Goal: Navigation & Orientation: Find specific page/section

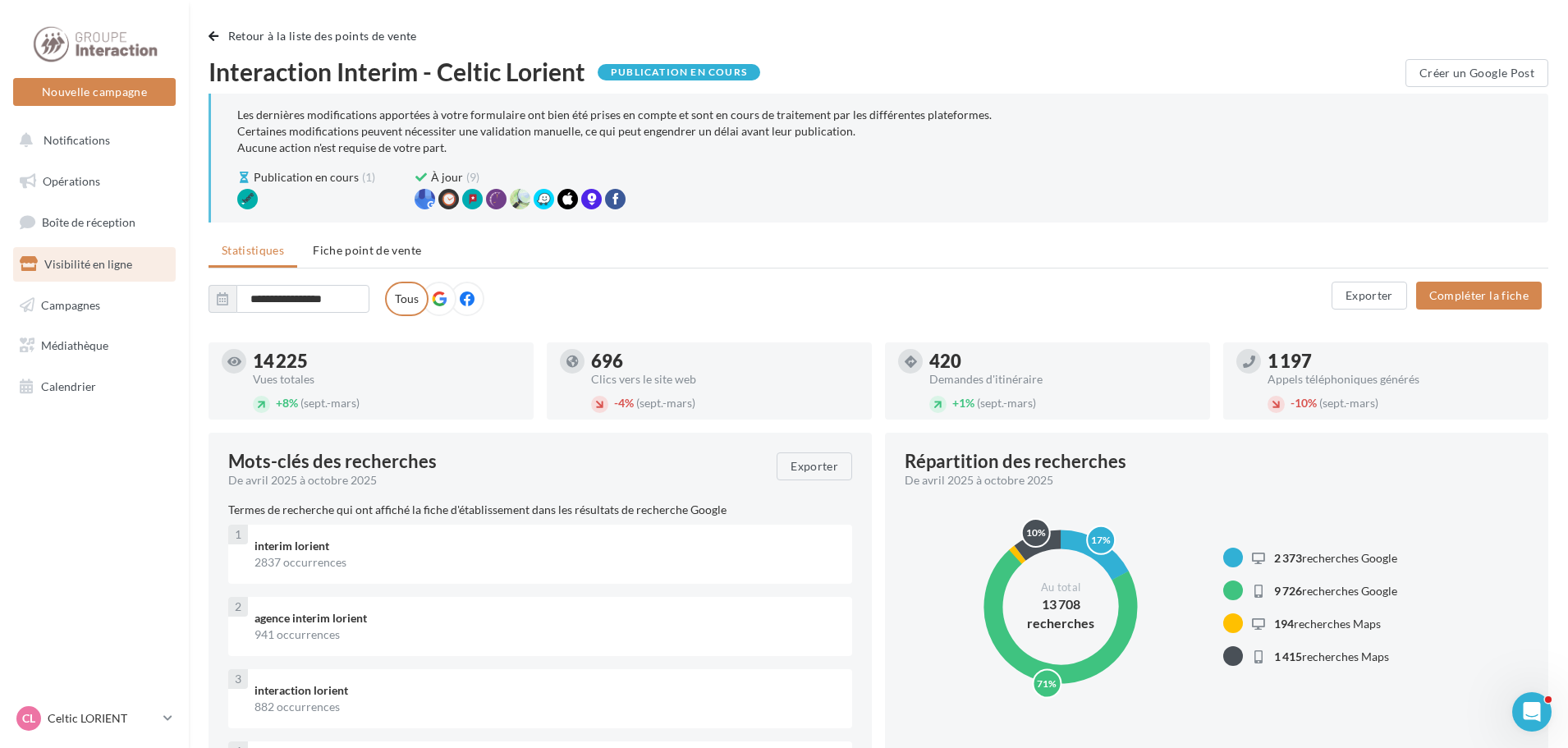
click at [119, 264] on span "Visibilité en ligne" at bounding box center [88, 264] width 88 height 14
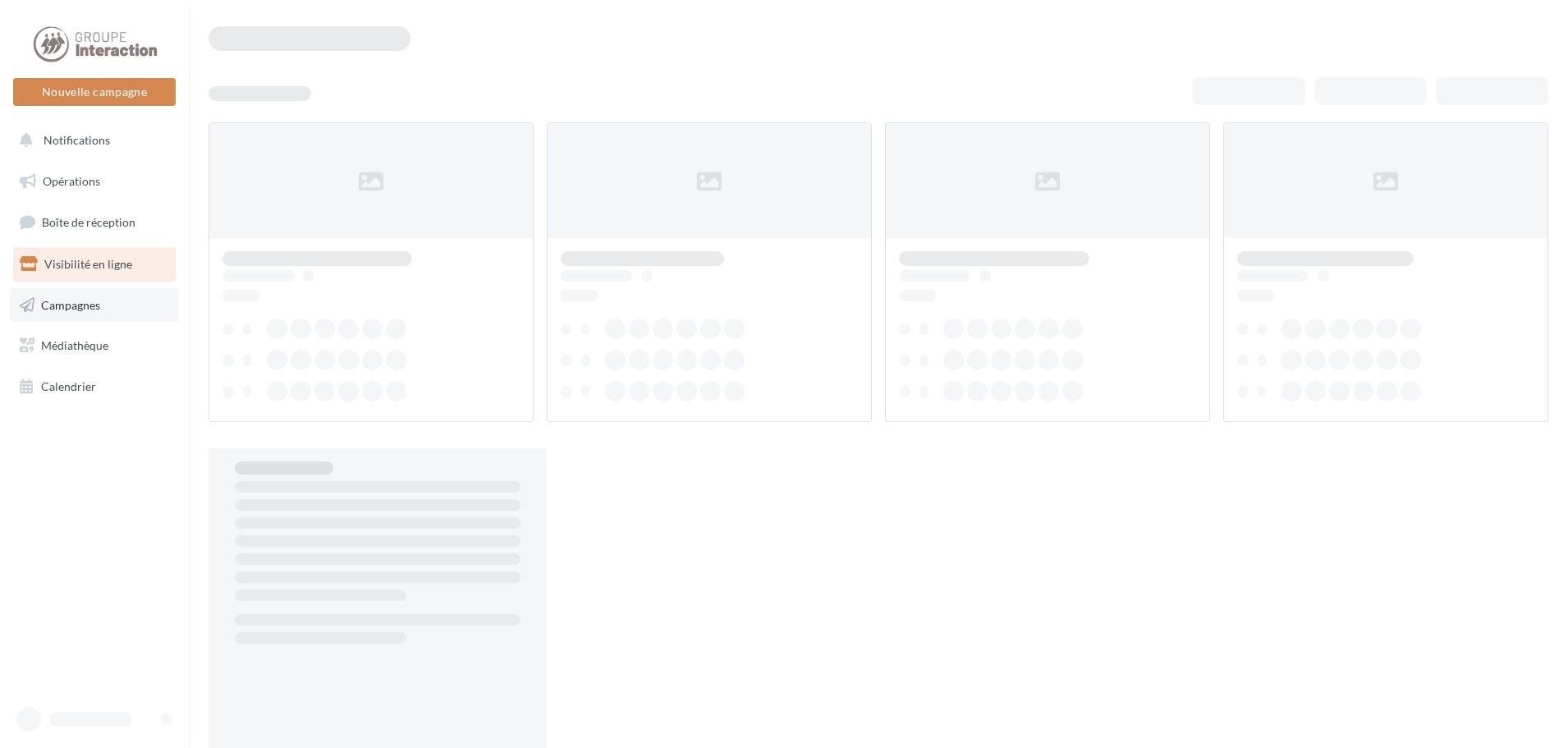
click at [86, 293] on link "Campagnes" at bounding box center [94, 305] width 169 height 34
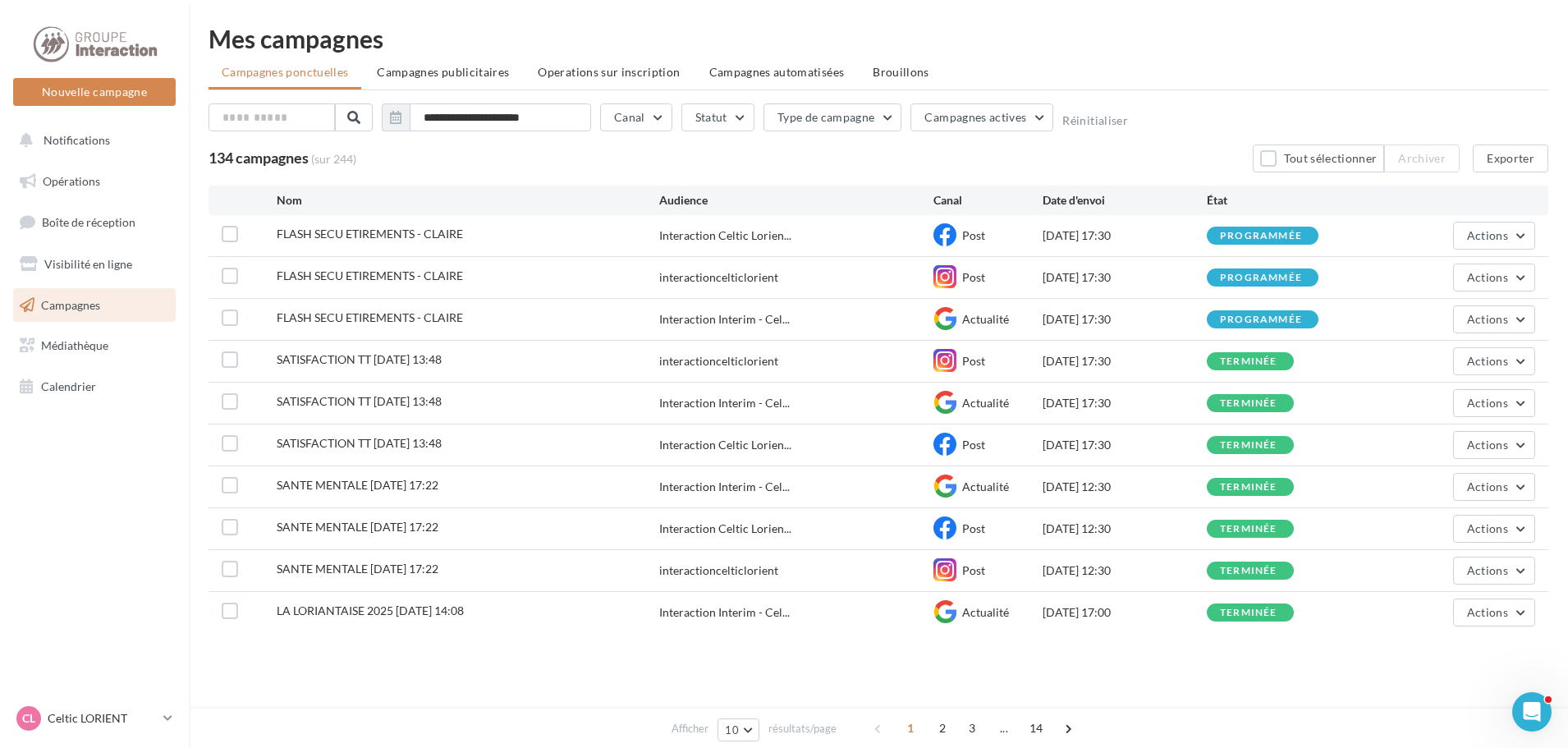
scroll to position [2, 0]
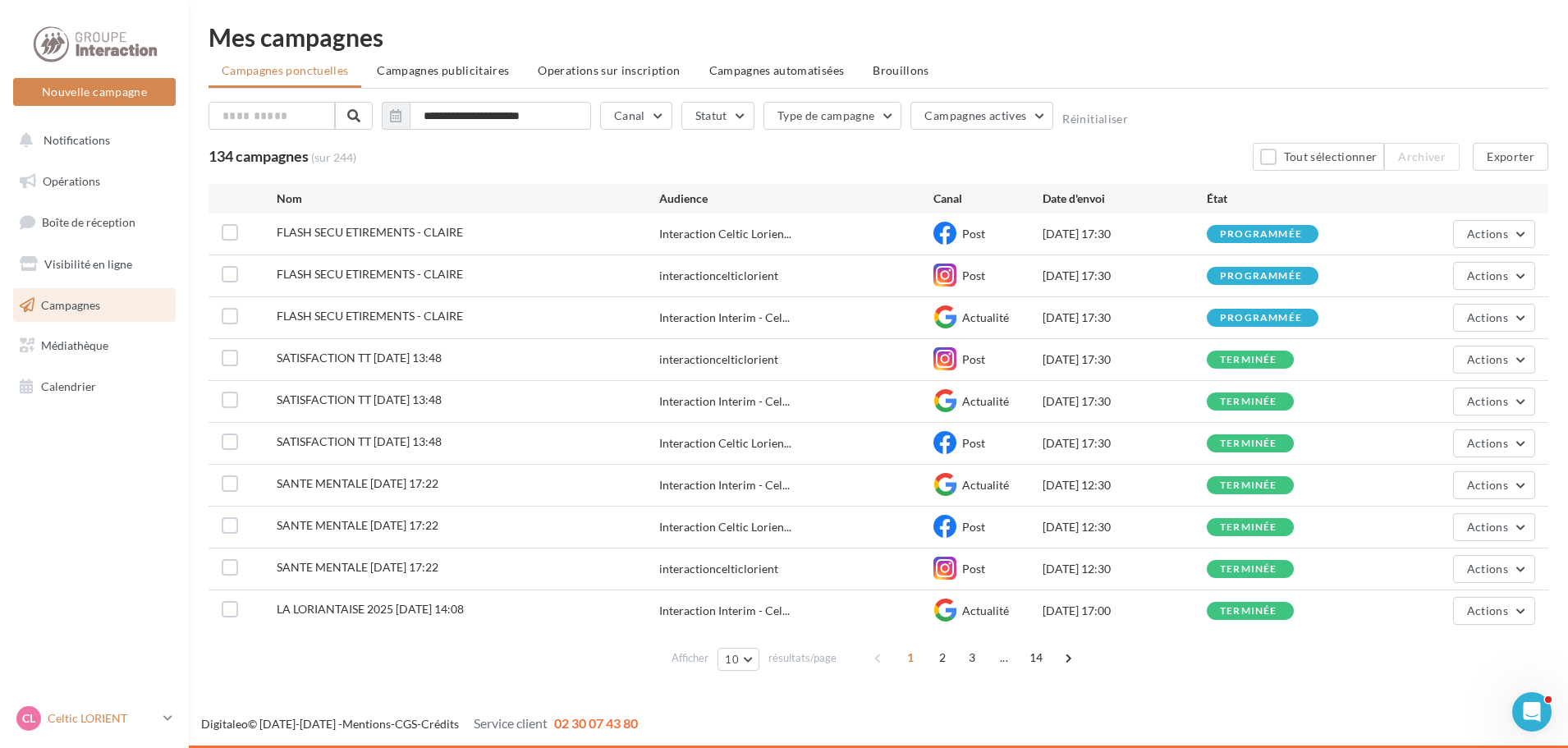
click at [167, 723] on icon at bounding box center [168, 718] width 9 height 14
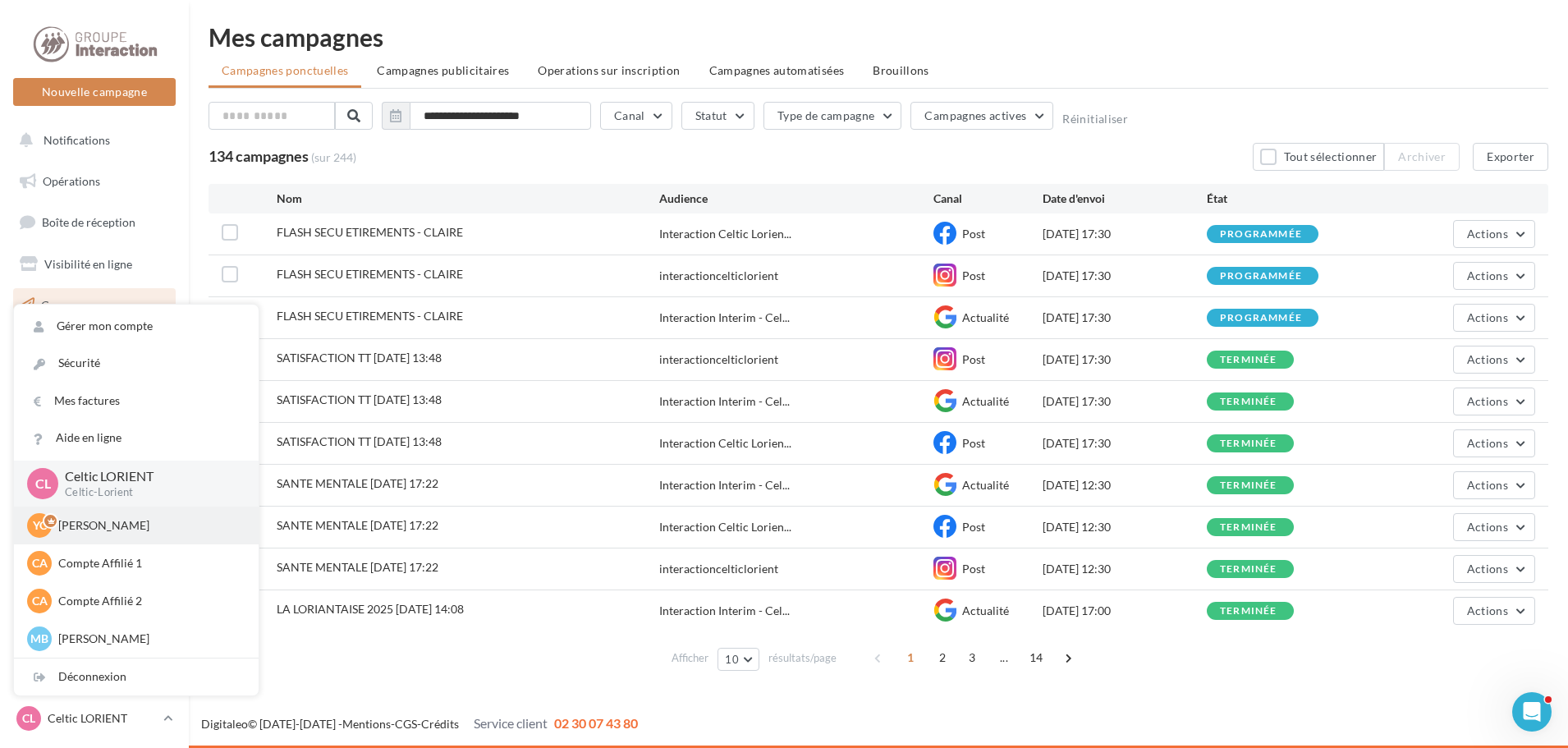
click at [109, 529] on p "Yaneck Chareyre" at bounding box center [148, 525] width 180 height 17
